Goal: Task Accomplishment & Management: Manage account settings

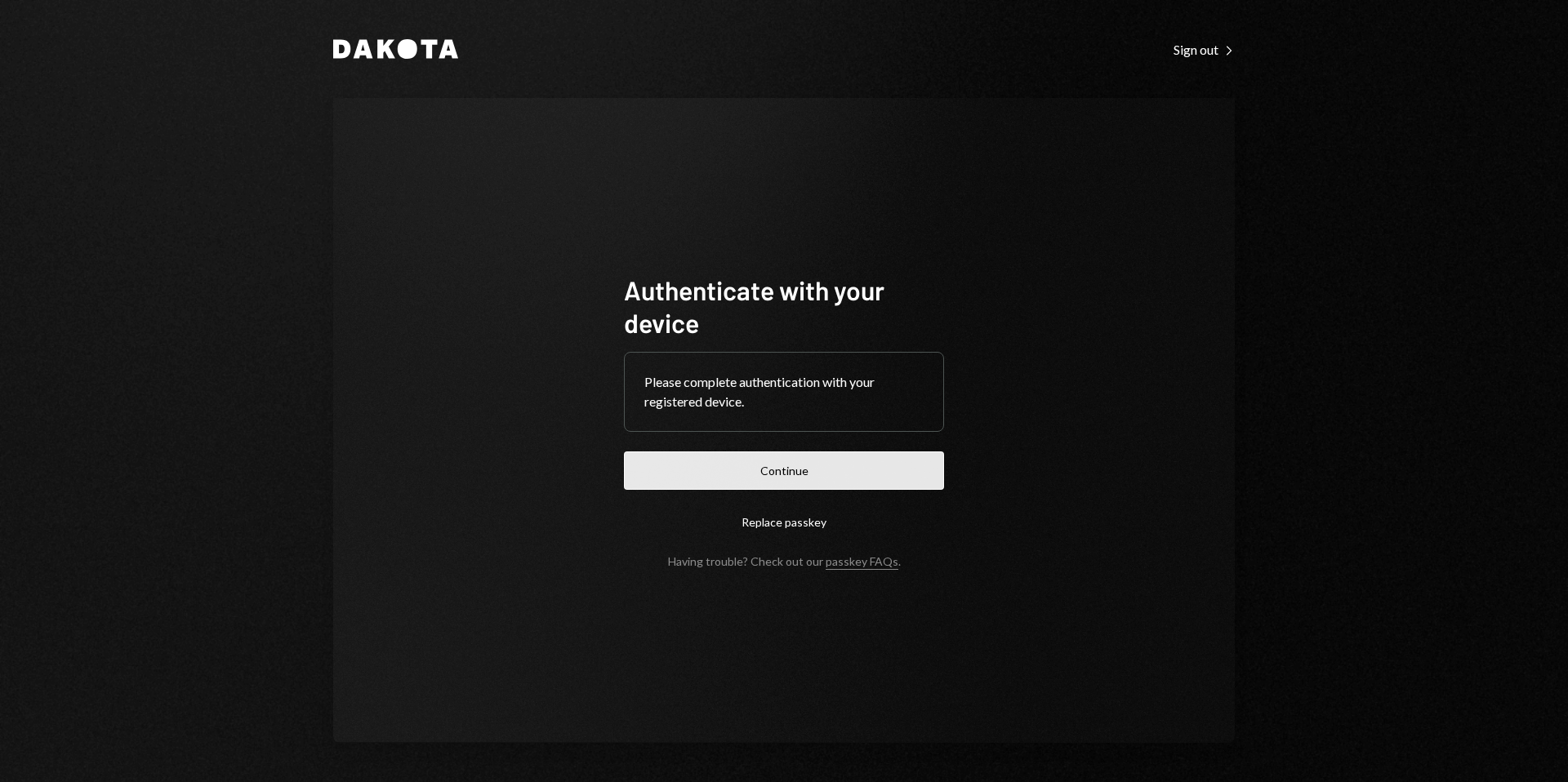
click at [801, 480] on button "Continue" at bounding box center [784, 471] width 320 height 39
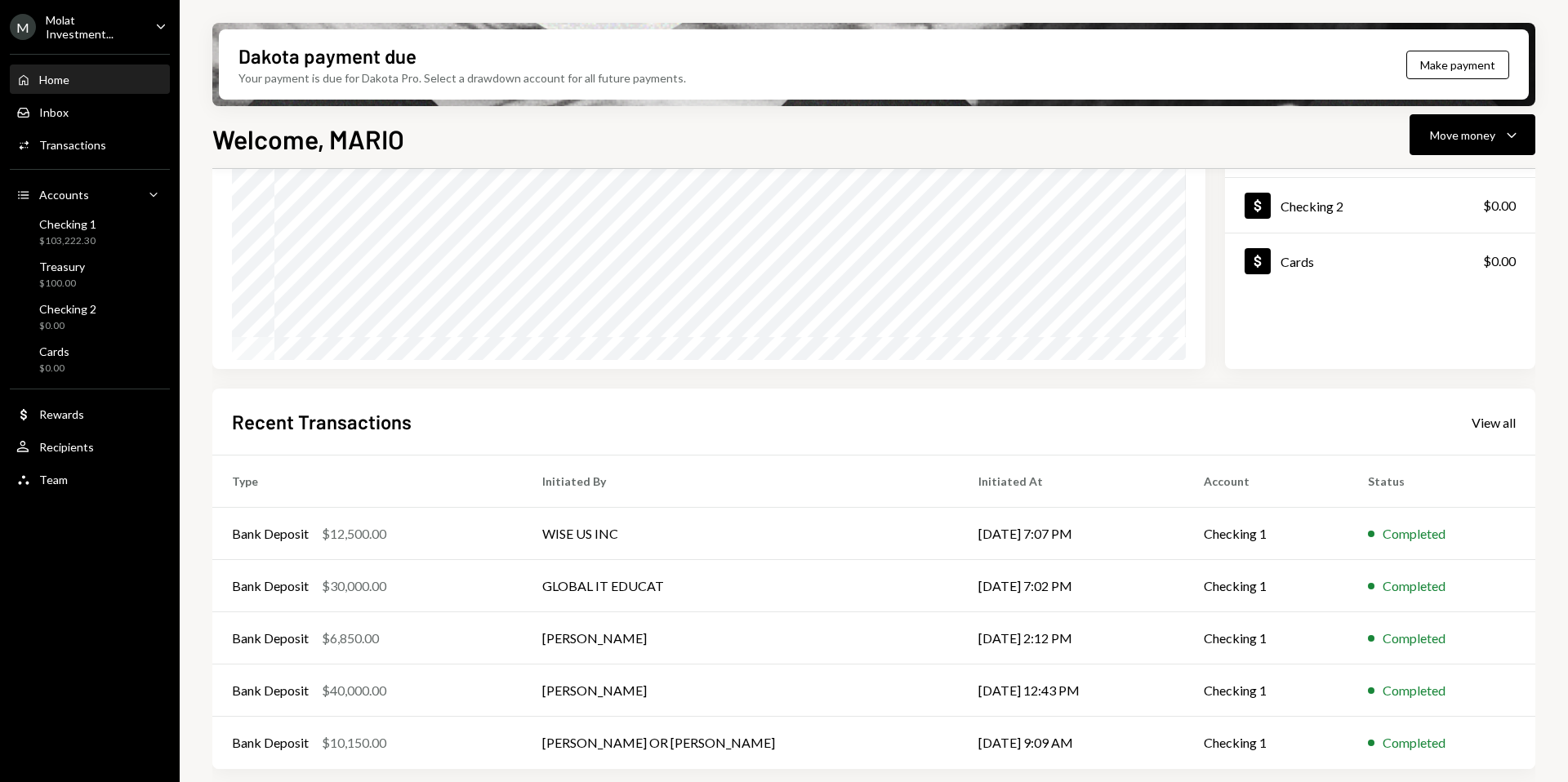
scroll to position [202, 0]
click at [1502, 416] on div "View all" at bounding box center [1493, 422] width 44 height 17
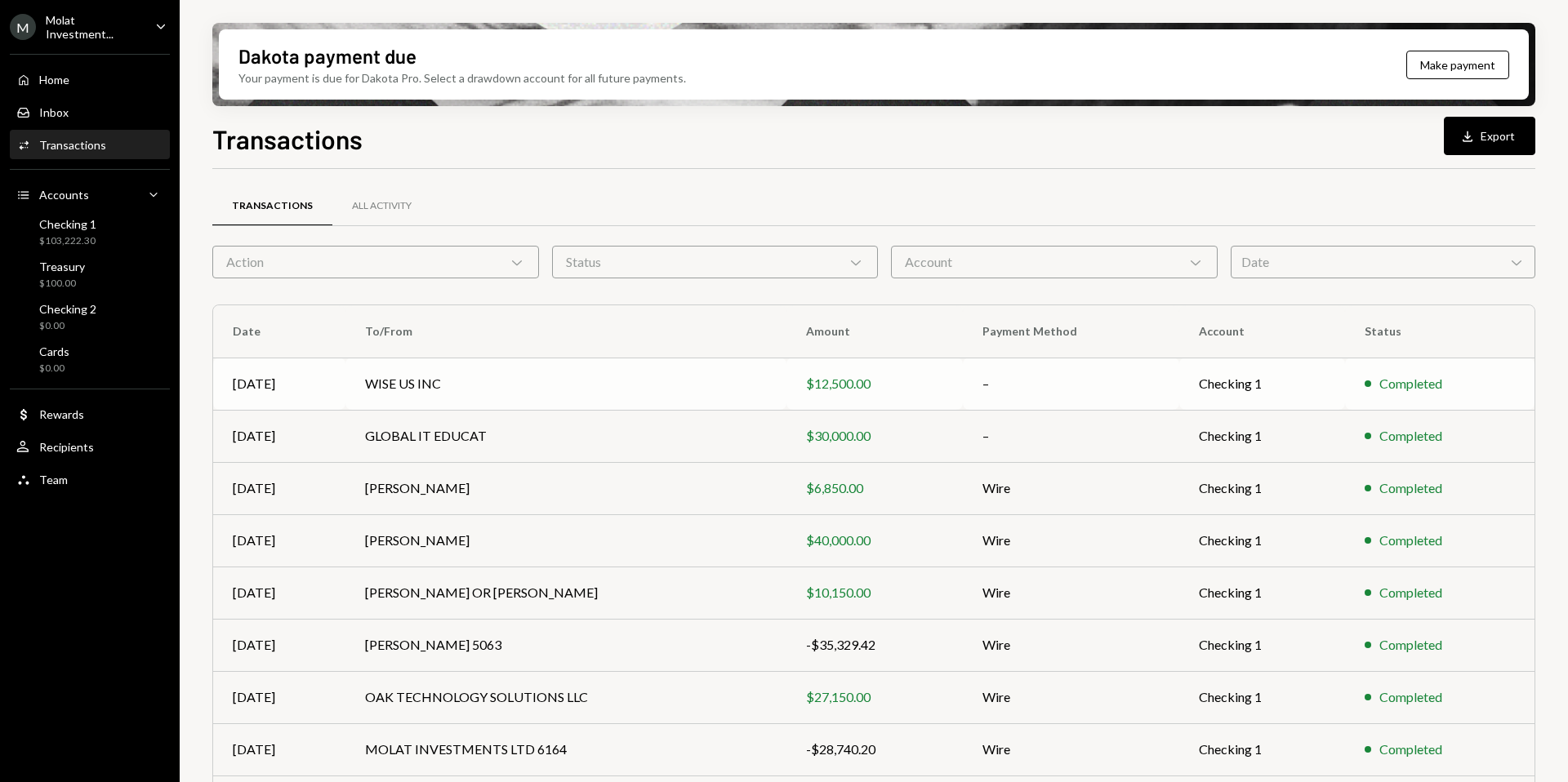
click at [433, 377] on td "WISE US INC" at bounding box center [565, 383] width 440 height 53
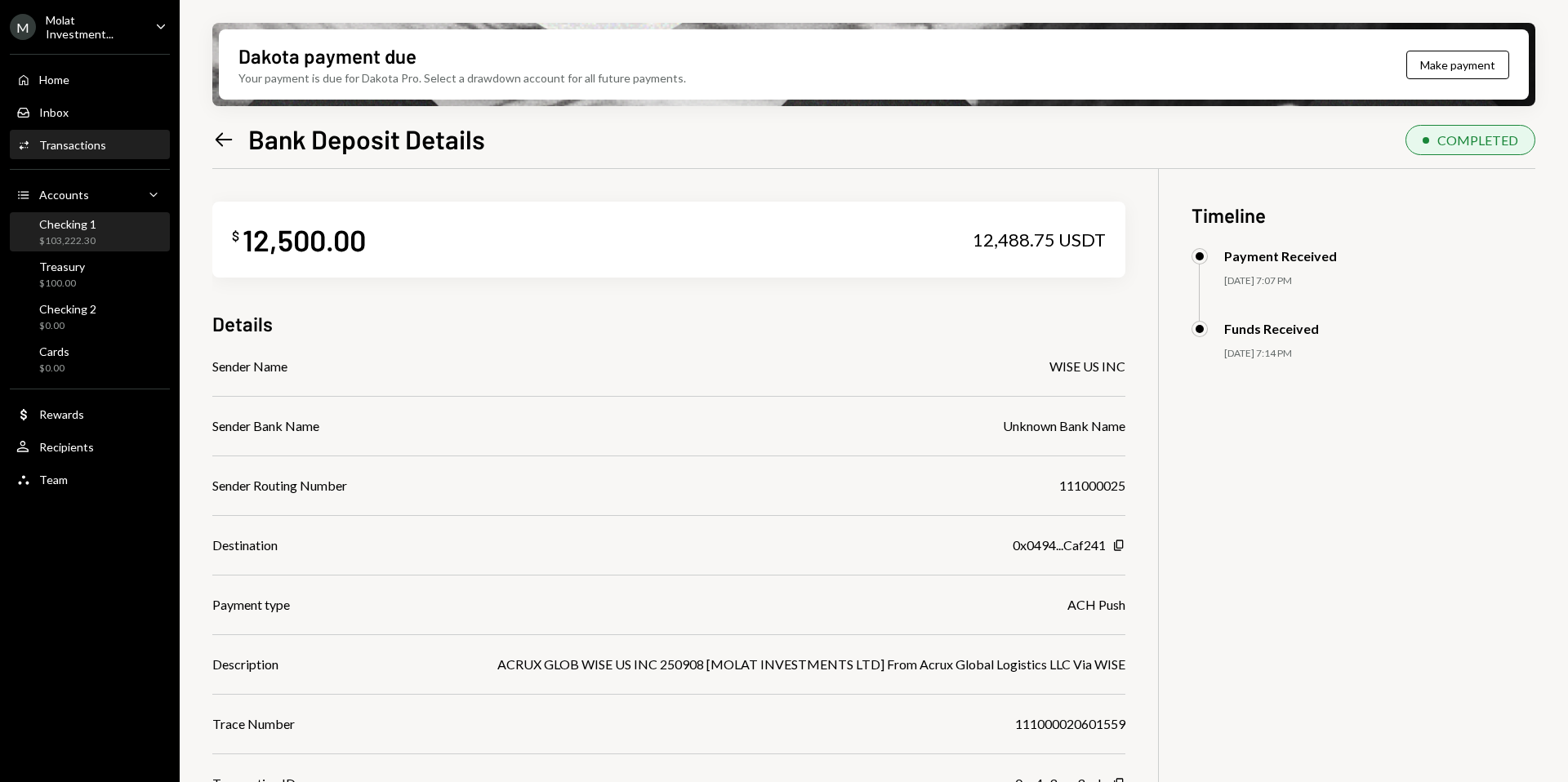
click at [62, 235] on div "$103,222.30" at bounding box center [67, 241] width 57 height 14
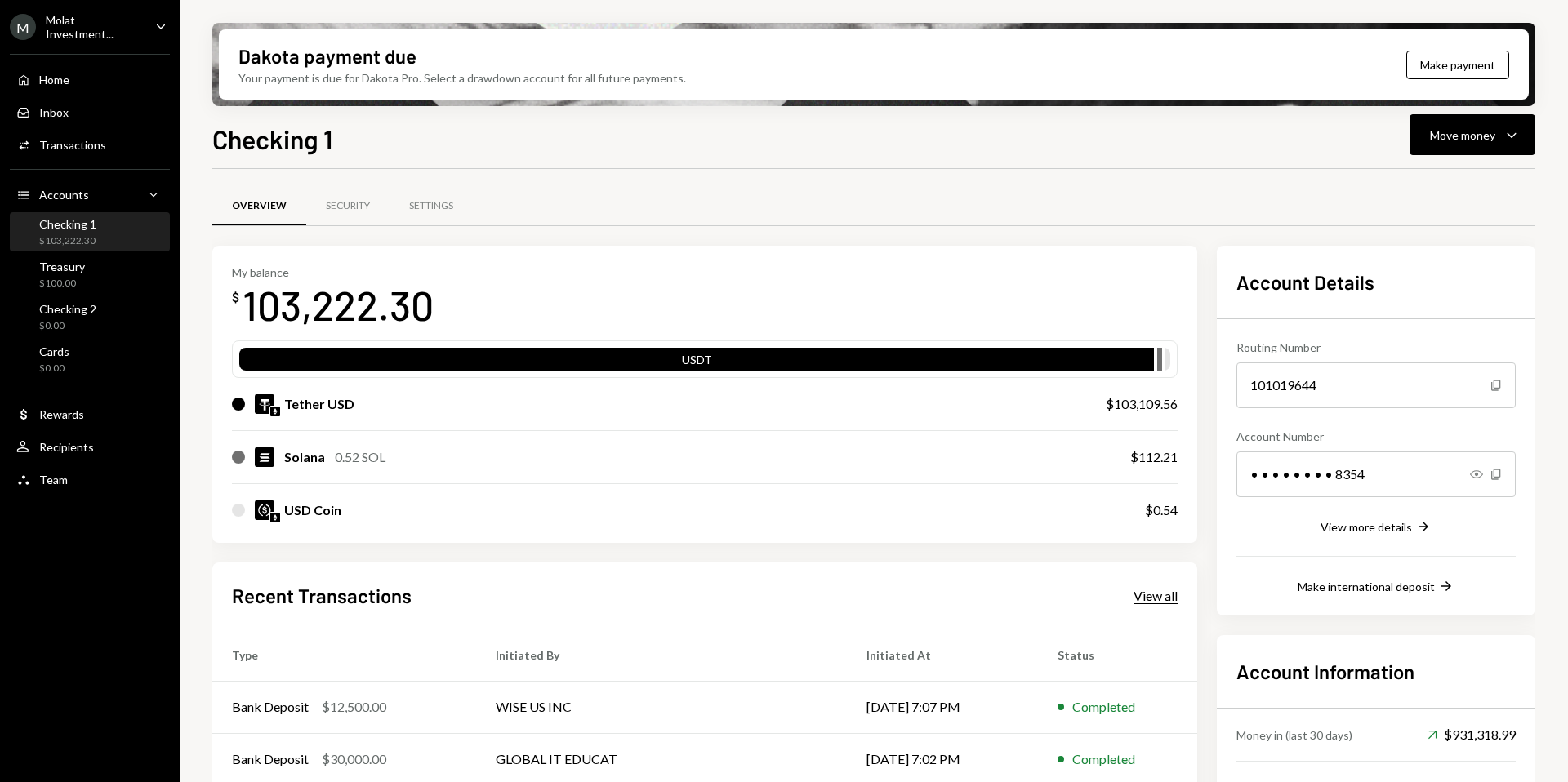
click at [1151, 592] on div "View all" at bounding box center [1155, 596] width 44 height 17
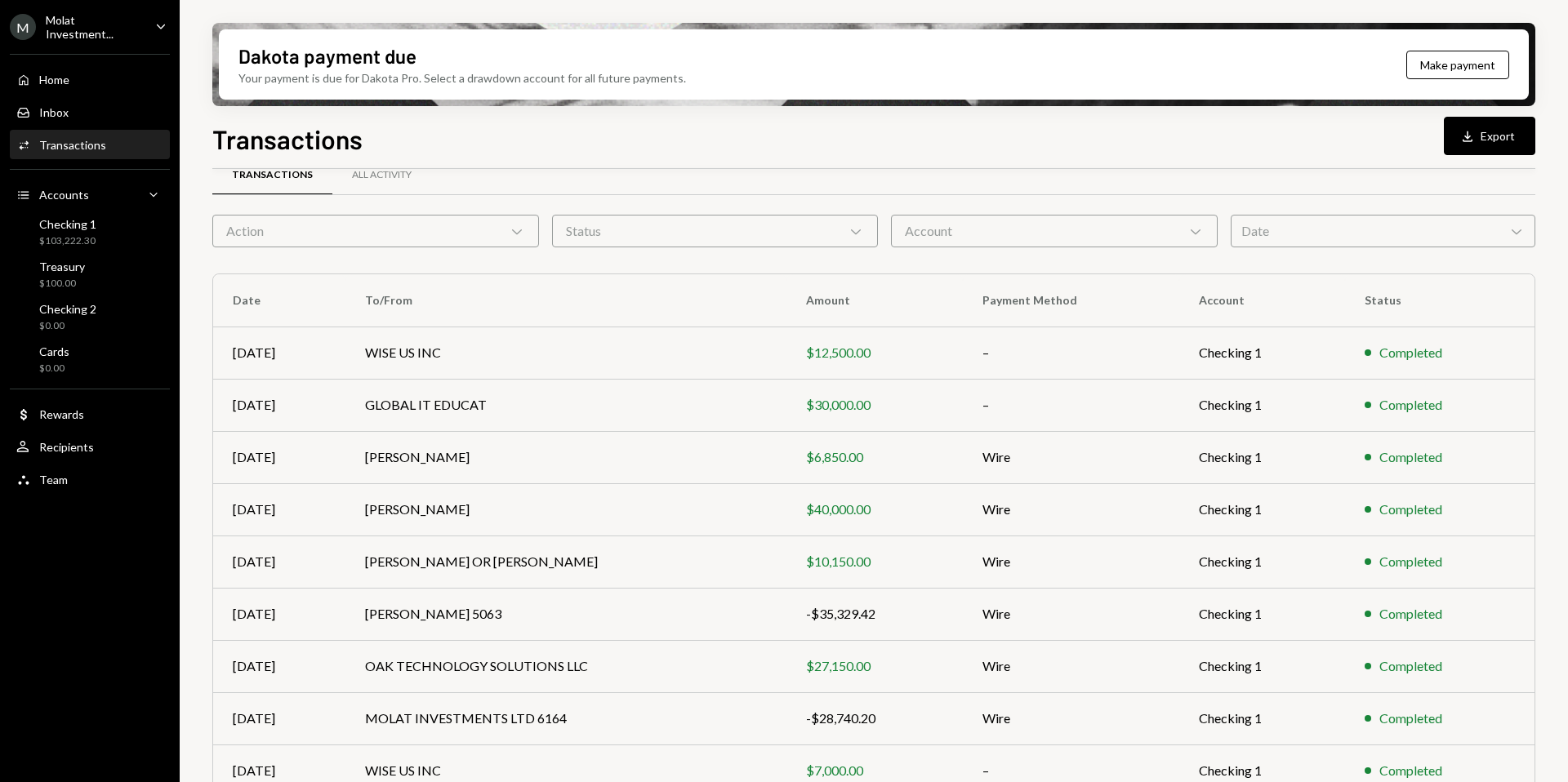
scroll to position [50, 0]
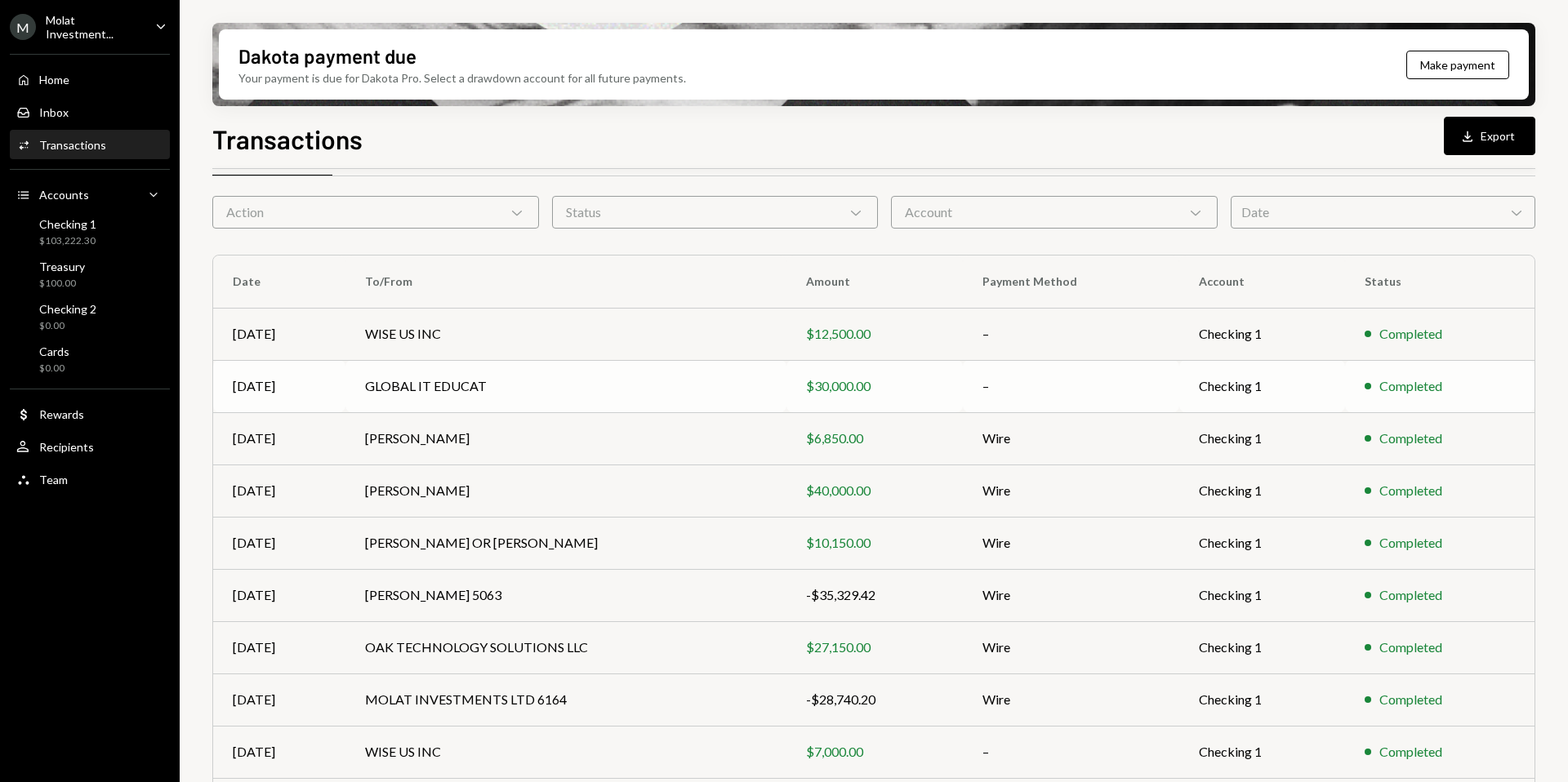
click at [477, 401] on td "GLOBAL IT EDUCAT" at bounding box center [565, 386] width 440 height 53
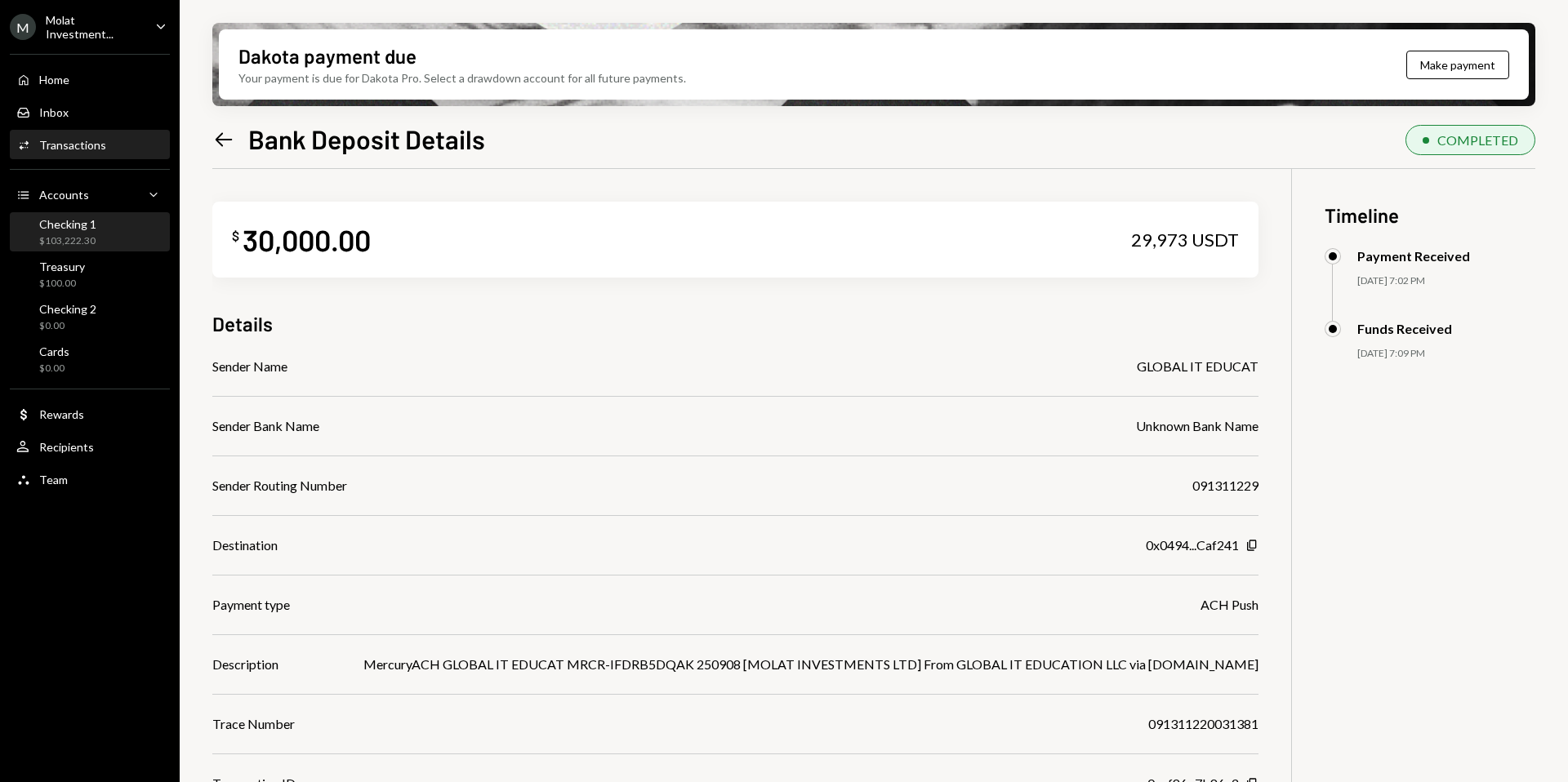
click at [95, 231] on div "Checking 1 $103,222.30" at bounding box center [90, 233] width 147 height 31
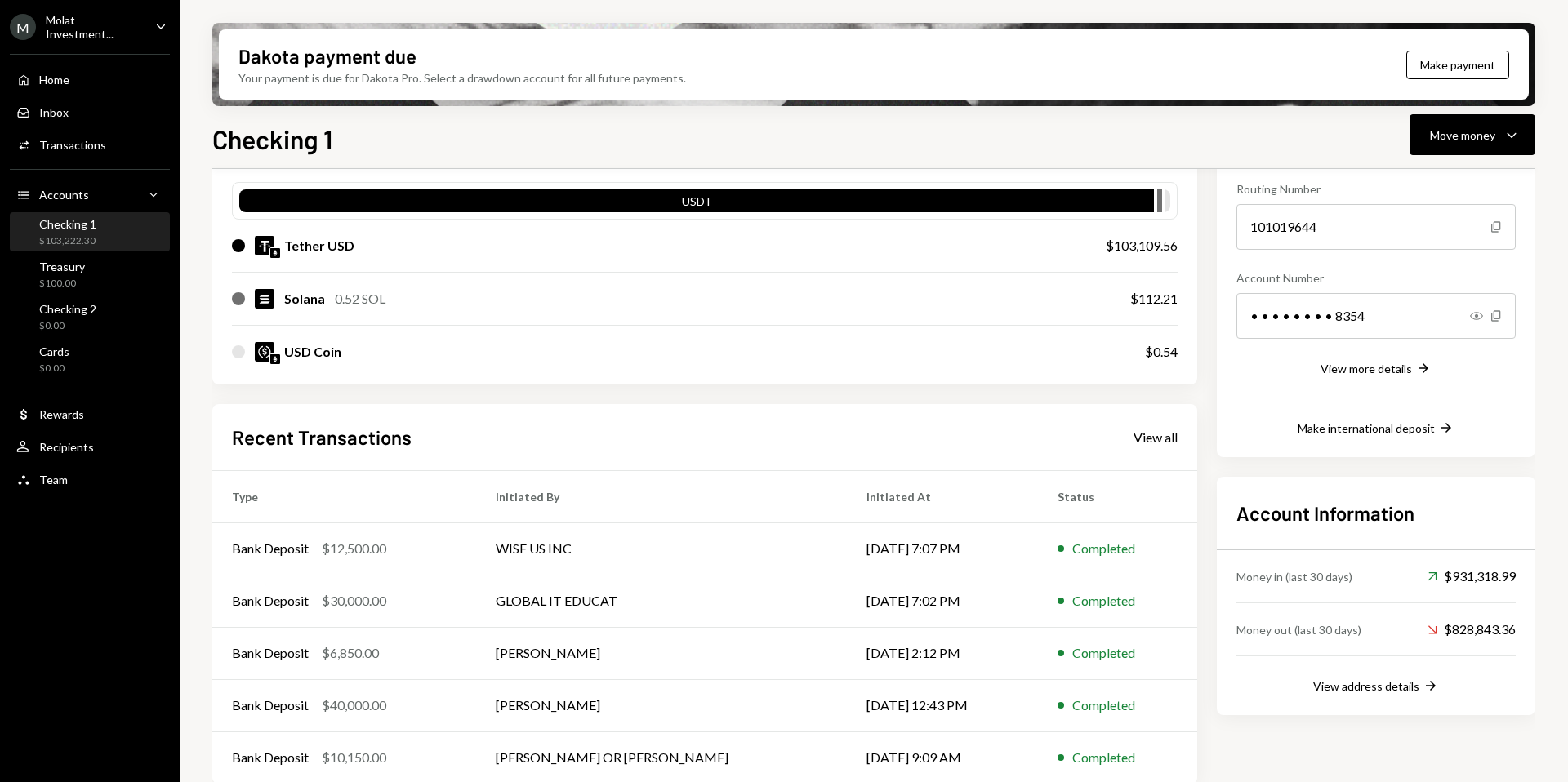
scroll to position [174, 0]
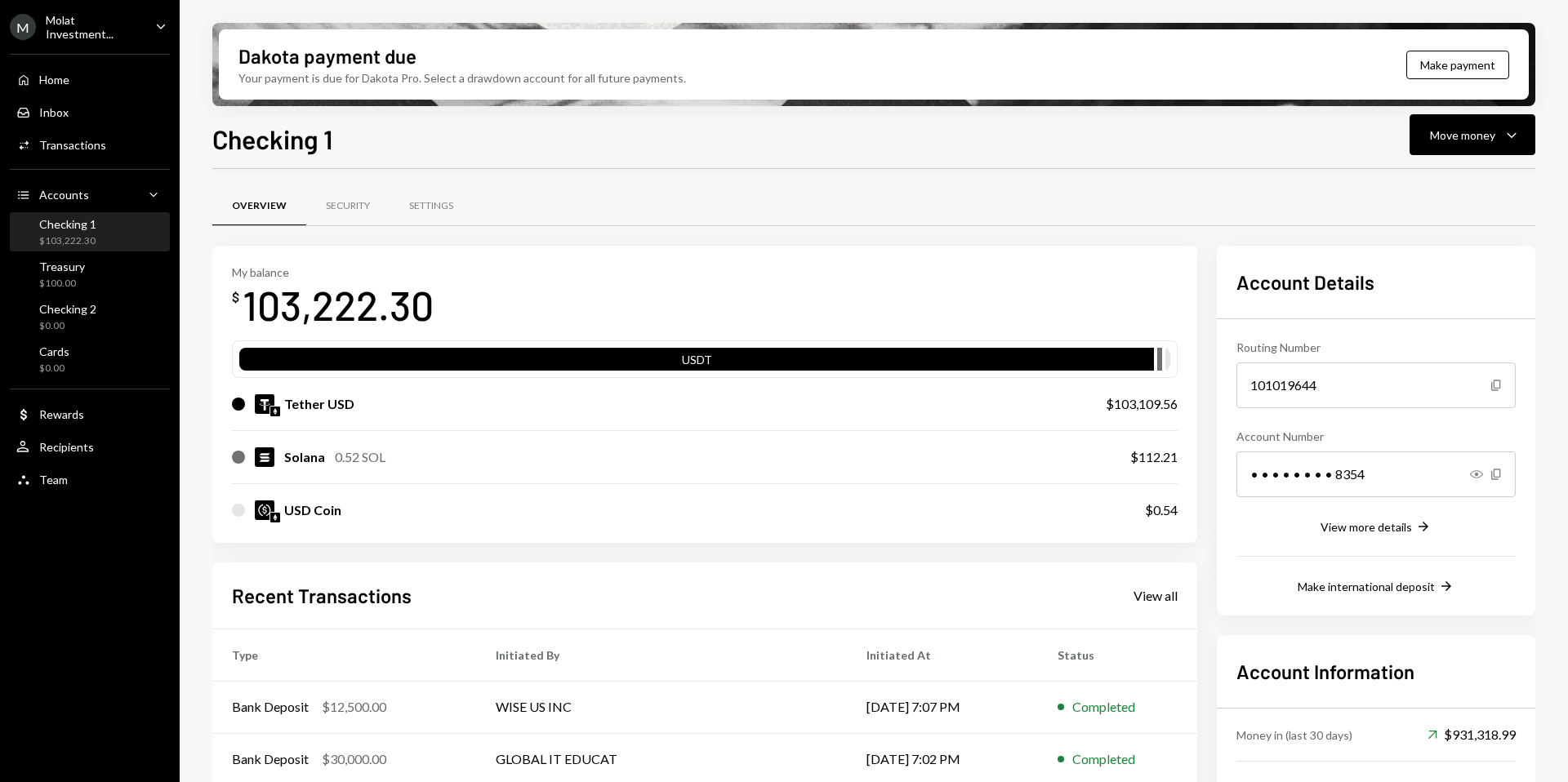
scroll to position [174, 0]
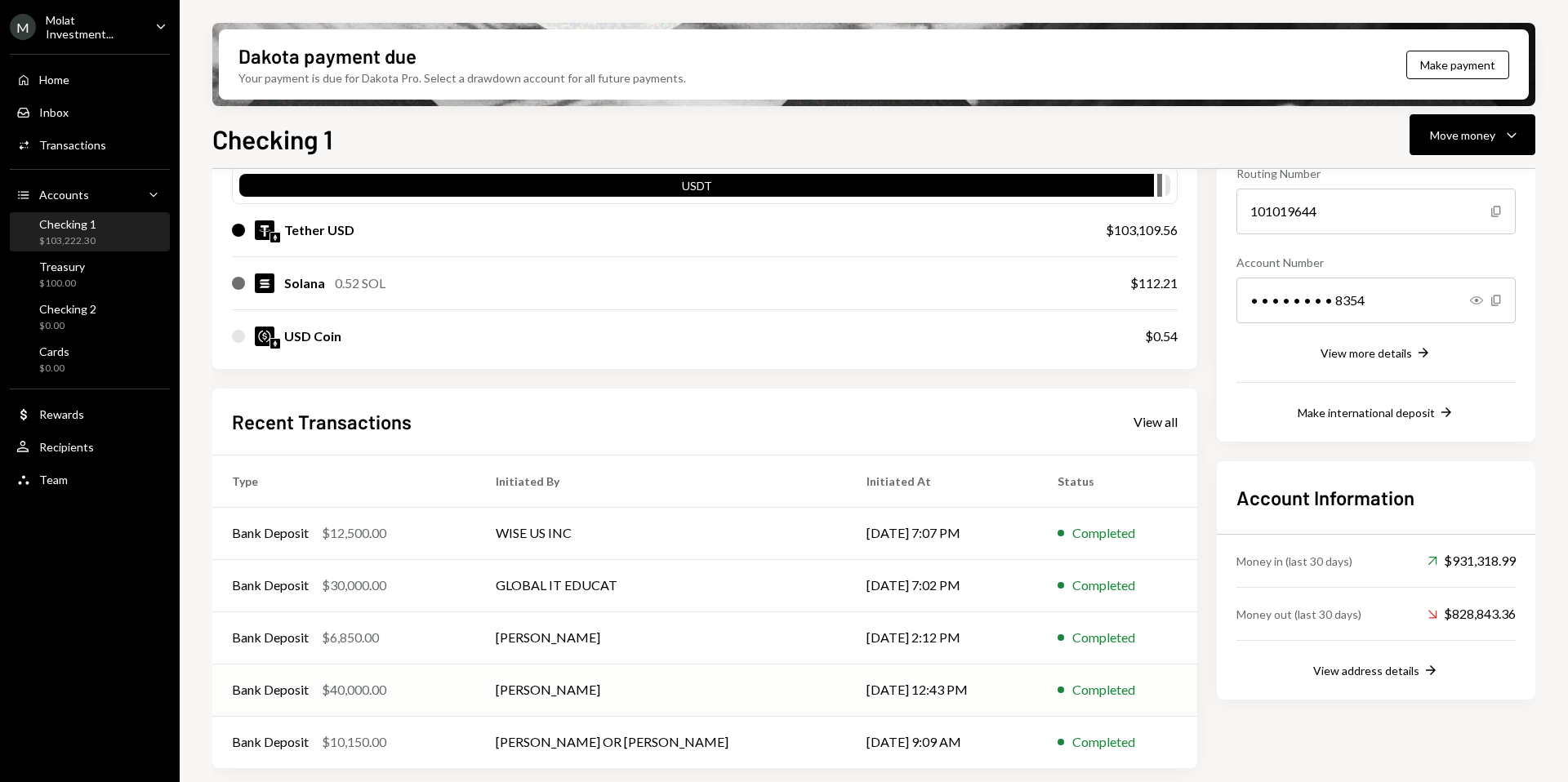
click at [562, 694] on td "[PERSON_NAME]" at bounding box center [661, 690] width 370 height 53
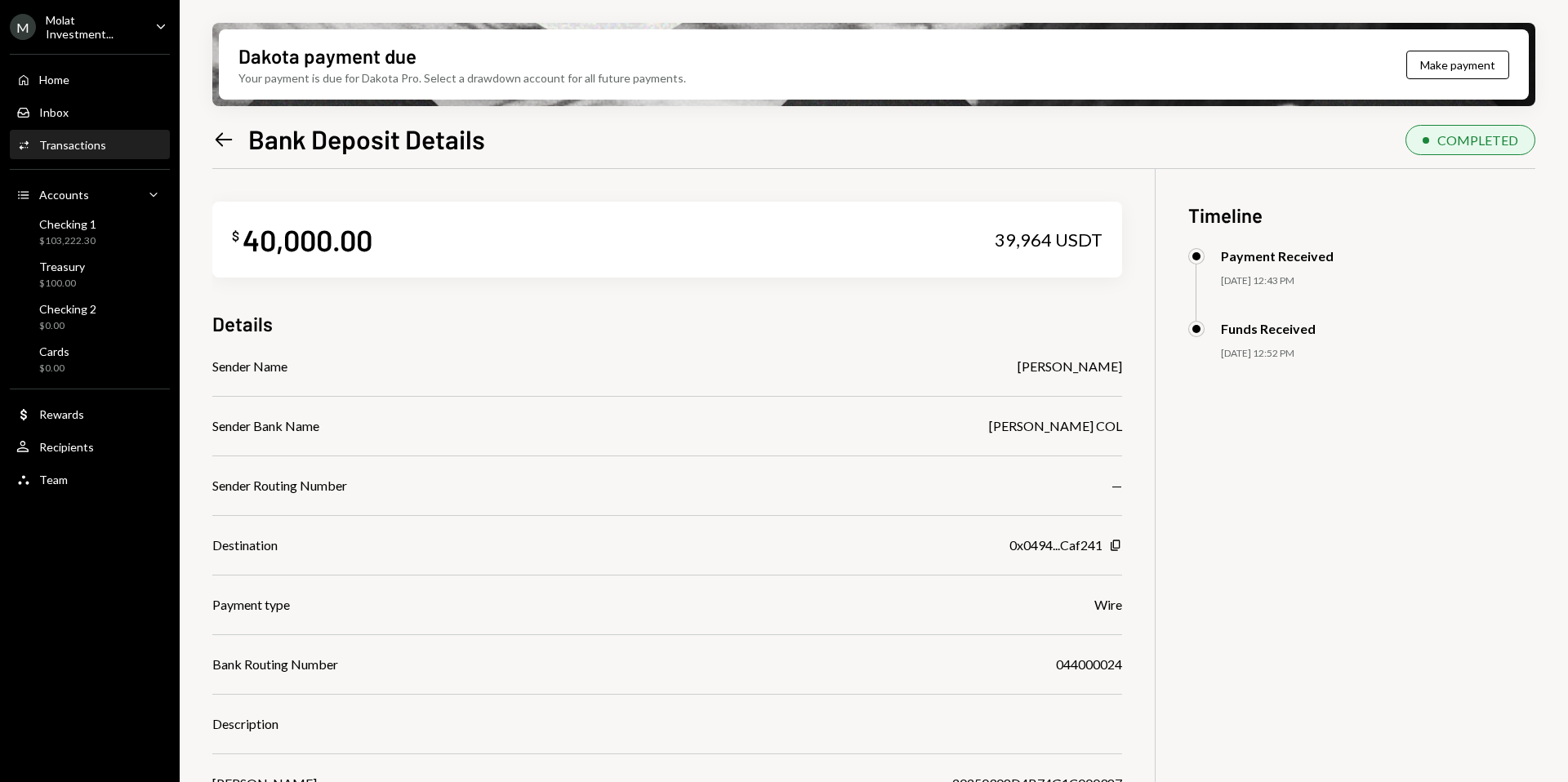
click at [221, 132] on icon "Left Arrow" at bounding box center [223, 139] width 23 height 23
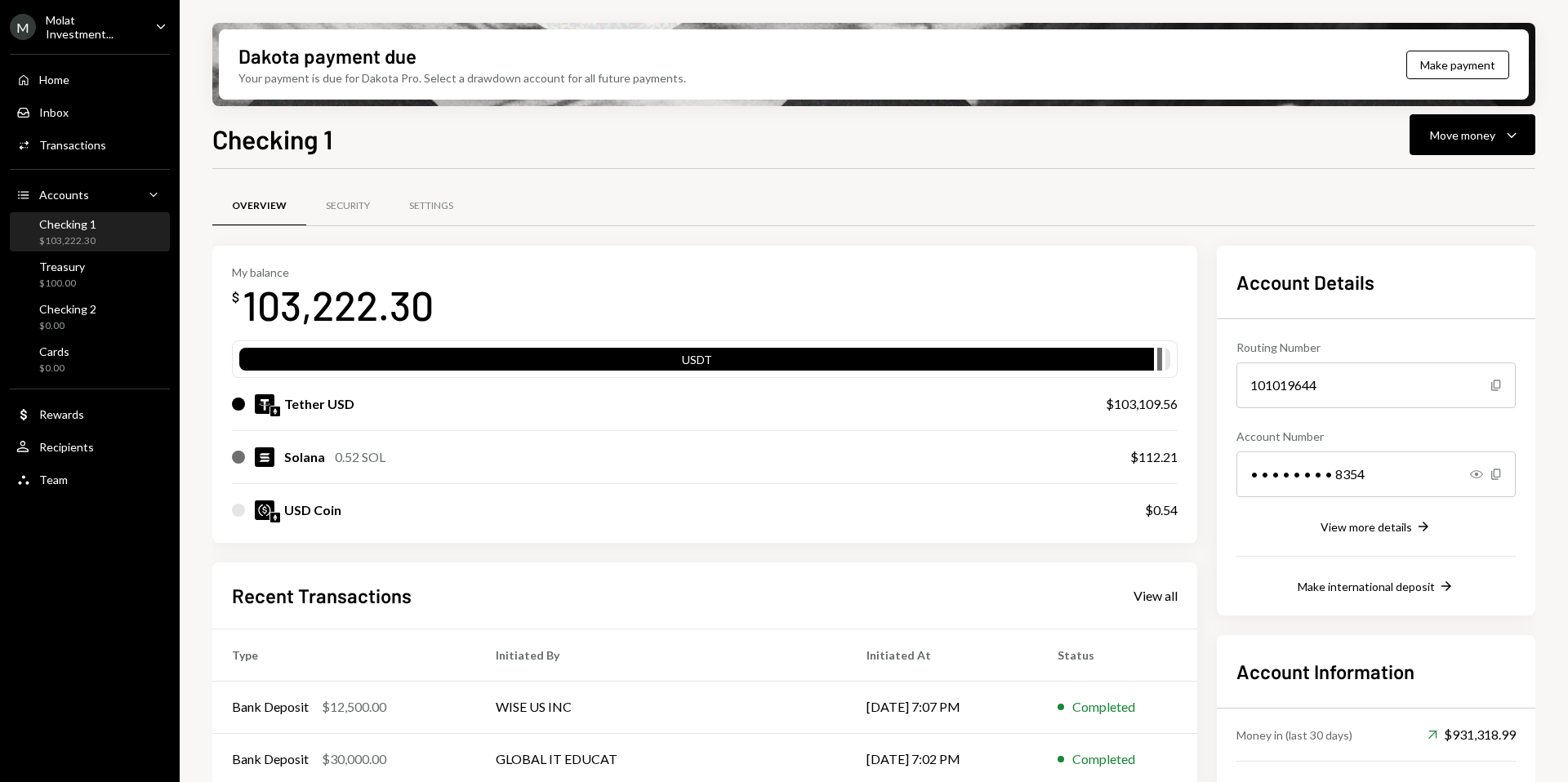
scroll to position [174, 0]
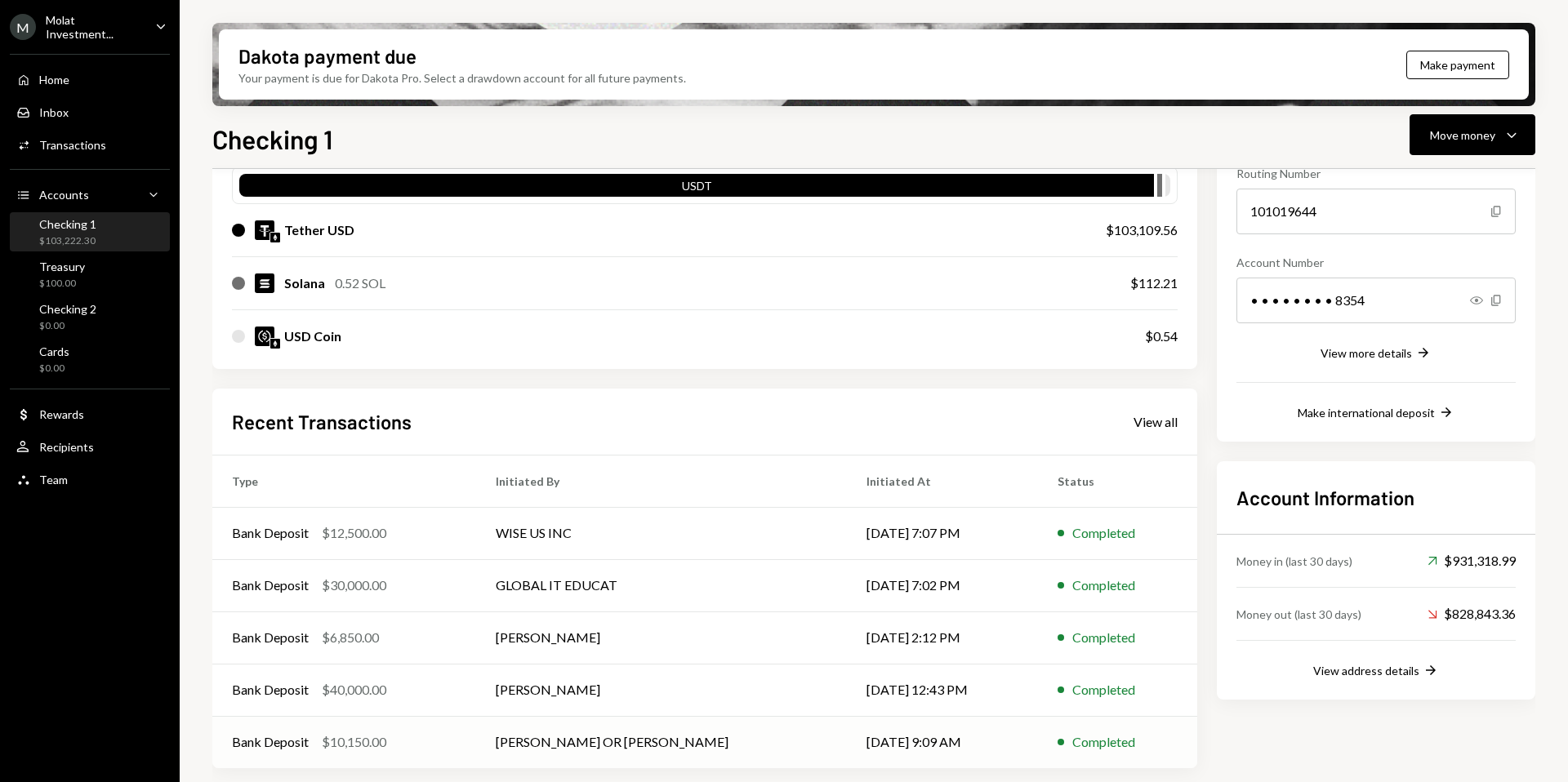
click at [577, 744] on td "[PERSON_NAME] OR [PERSON_NAME]" at bounding box center [661, 741] width 370 height 53
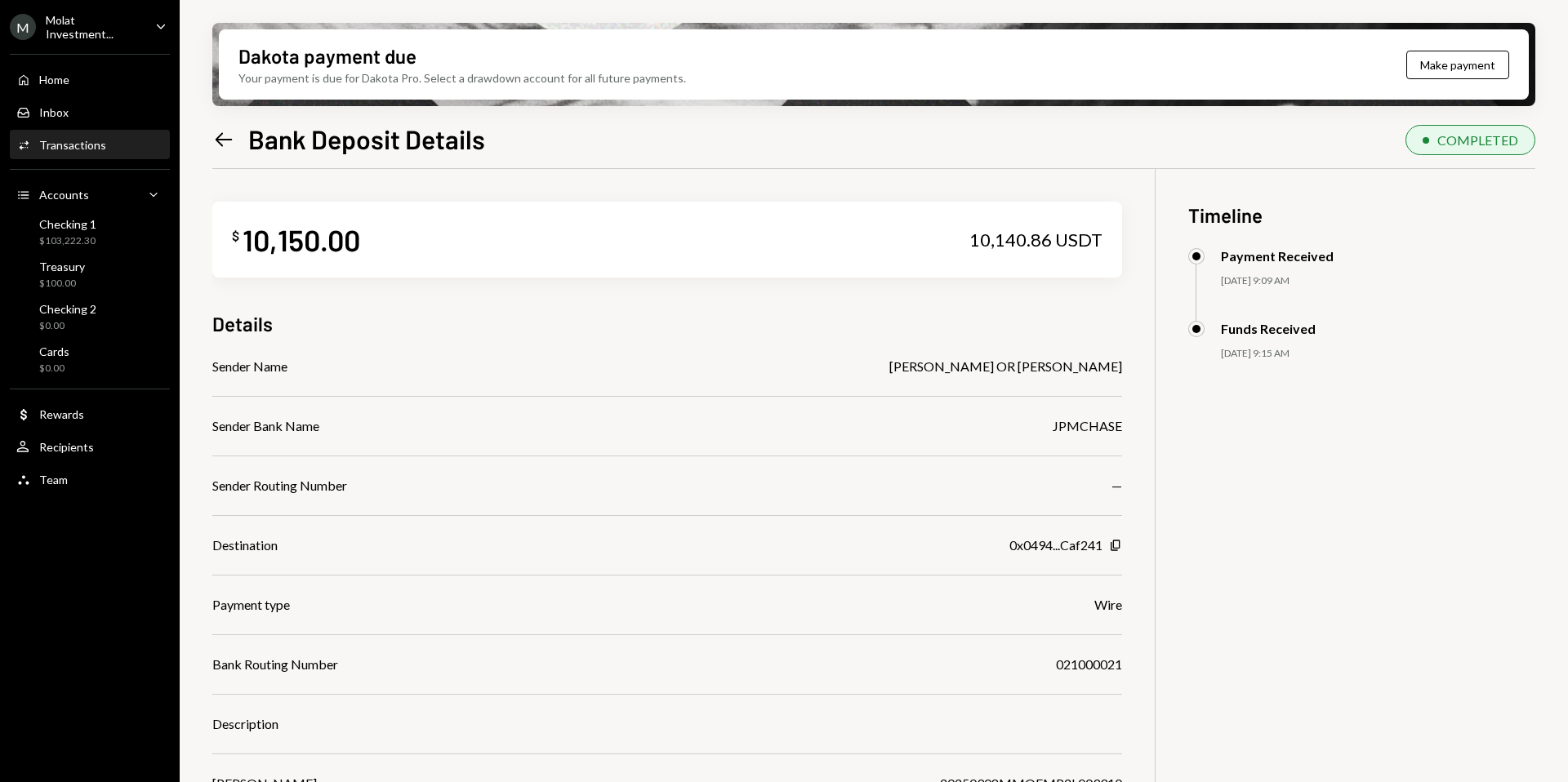
click at [228, 140] on icon "Left Arrow" at bounding box center [223, 139] width 23 height 23
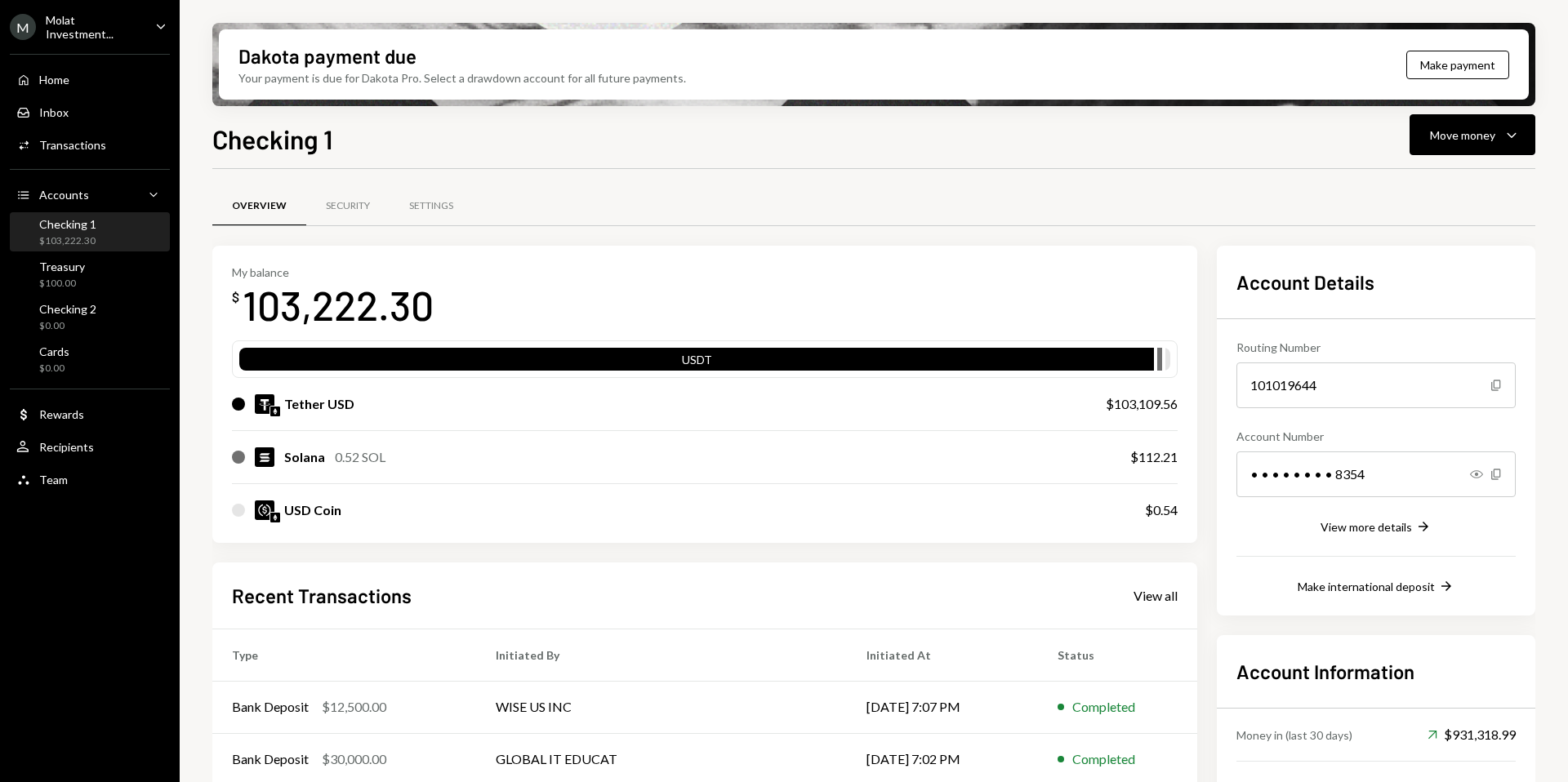
scroll to position [174, 0]
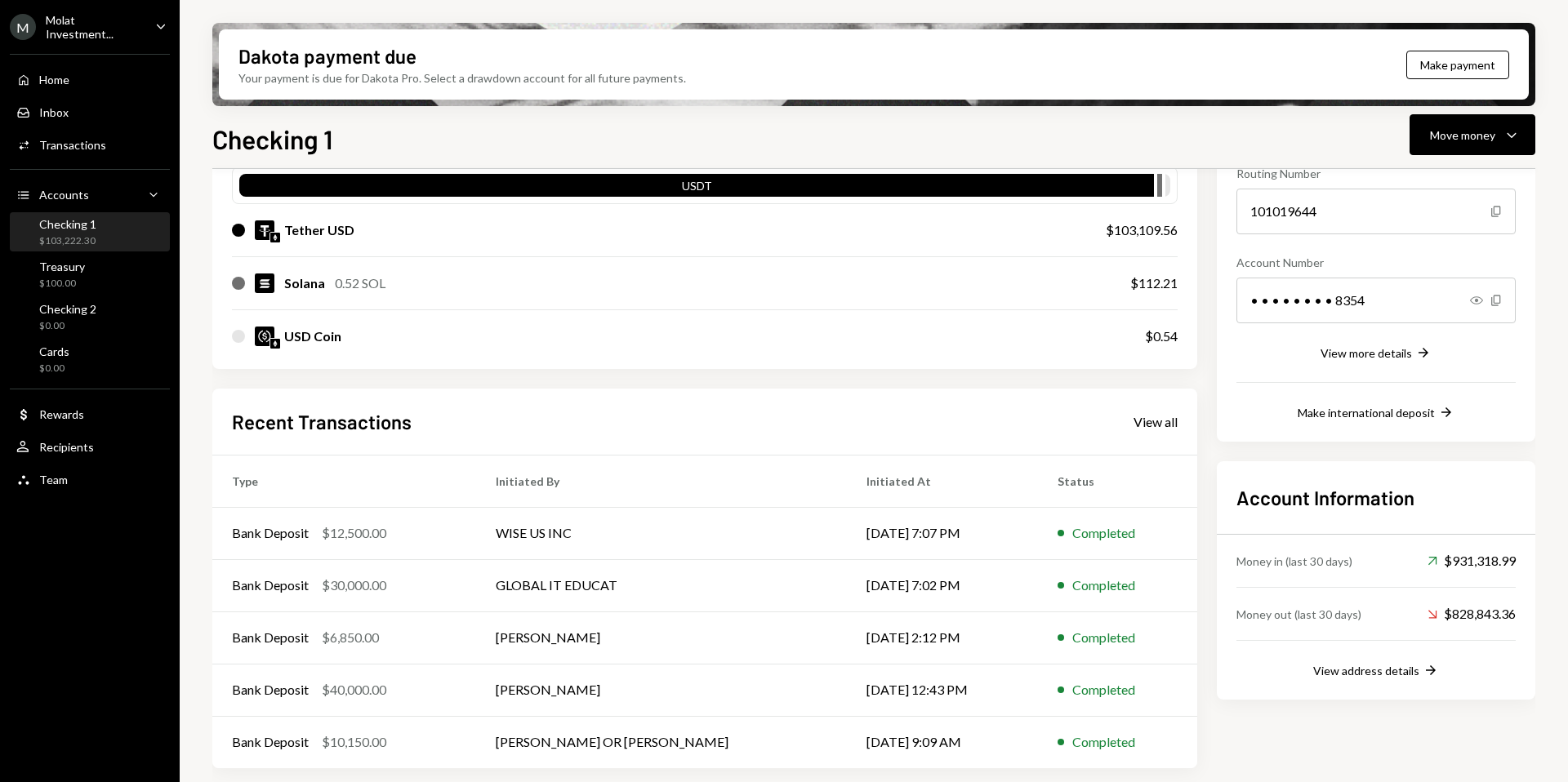
click at [63, 33] on div "M Molat Investment..." at bounding box center [76, 27] width 132 height 28
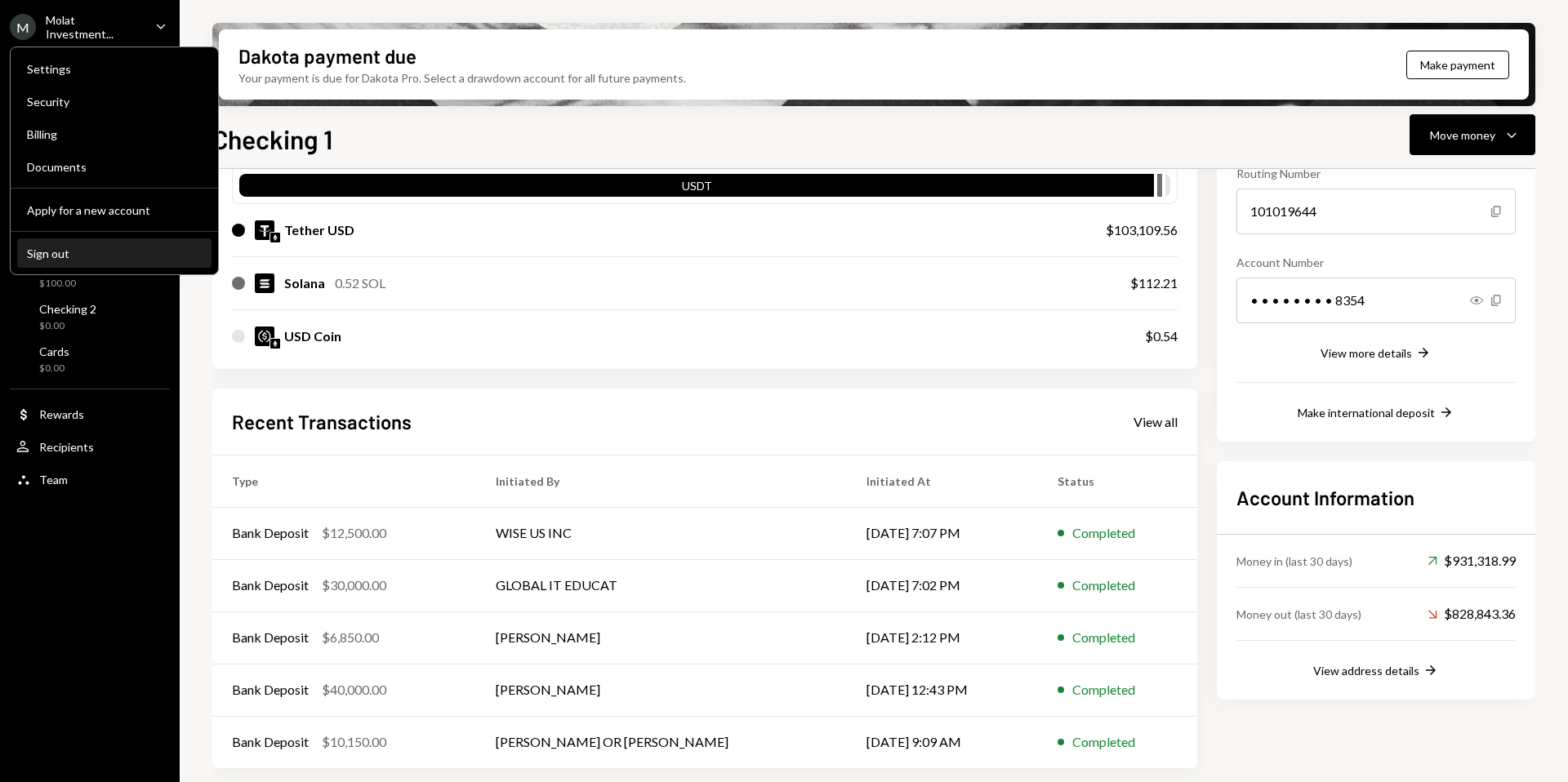
click at [60, 247] on div "Sign out" at bounding box center [114, 253] width 175 height 14
